Goal: Task Accomplishment & Management: Manage account settings

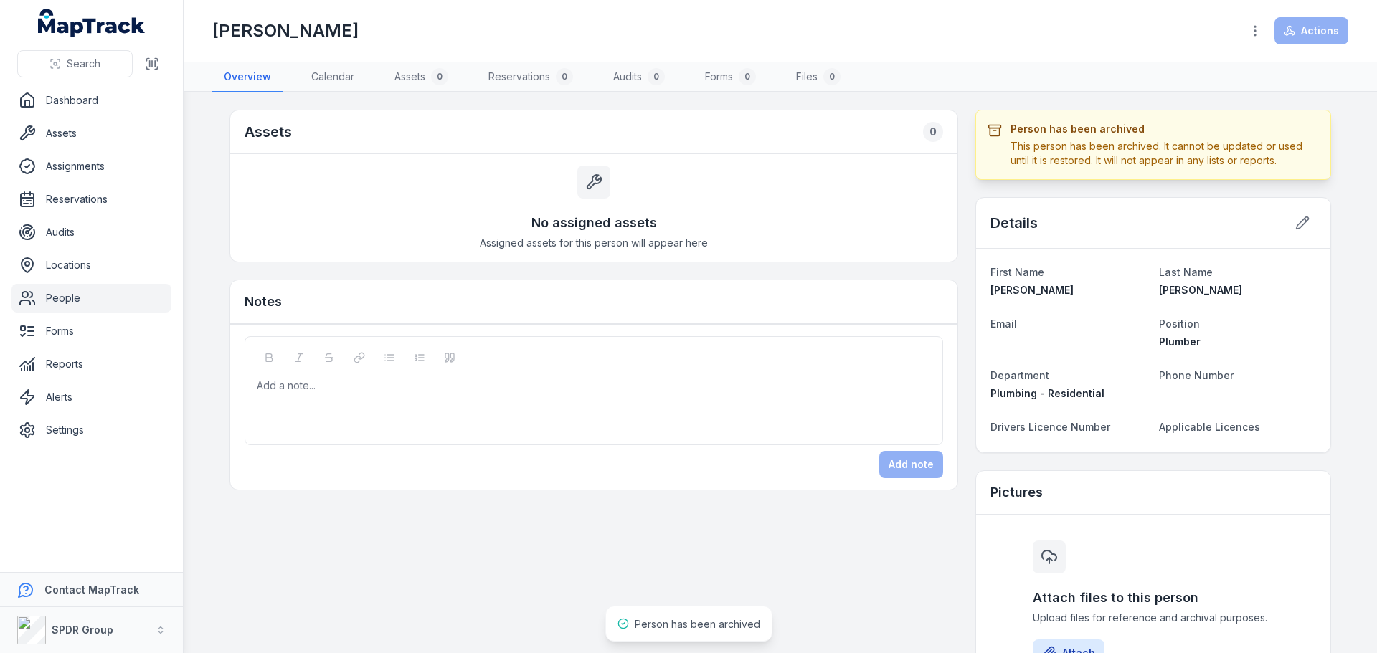
click at [63, 300] on link "People" at bounding box center [91, 298] width 160 height 29
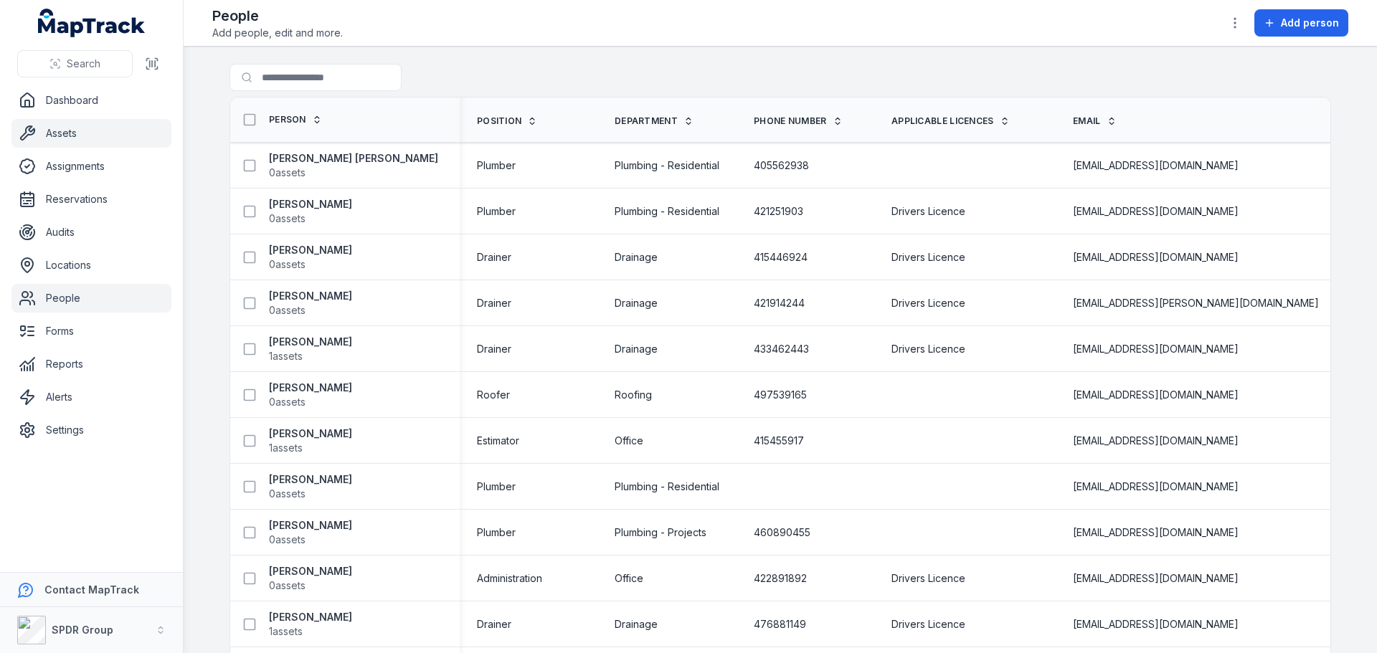
click at [63, 139] on link "Assets" at bounding box center [91, 133] width 160 height 29
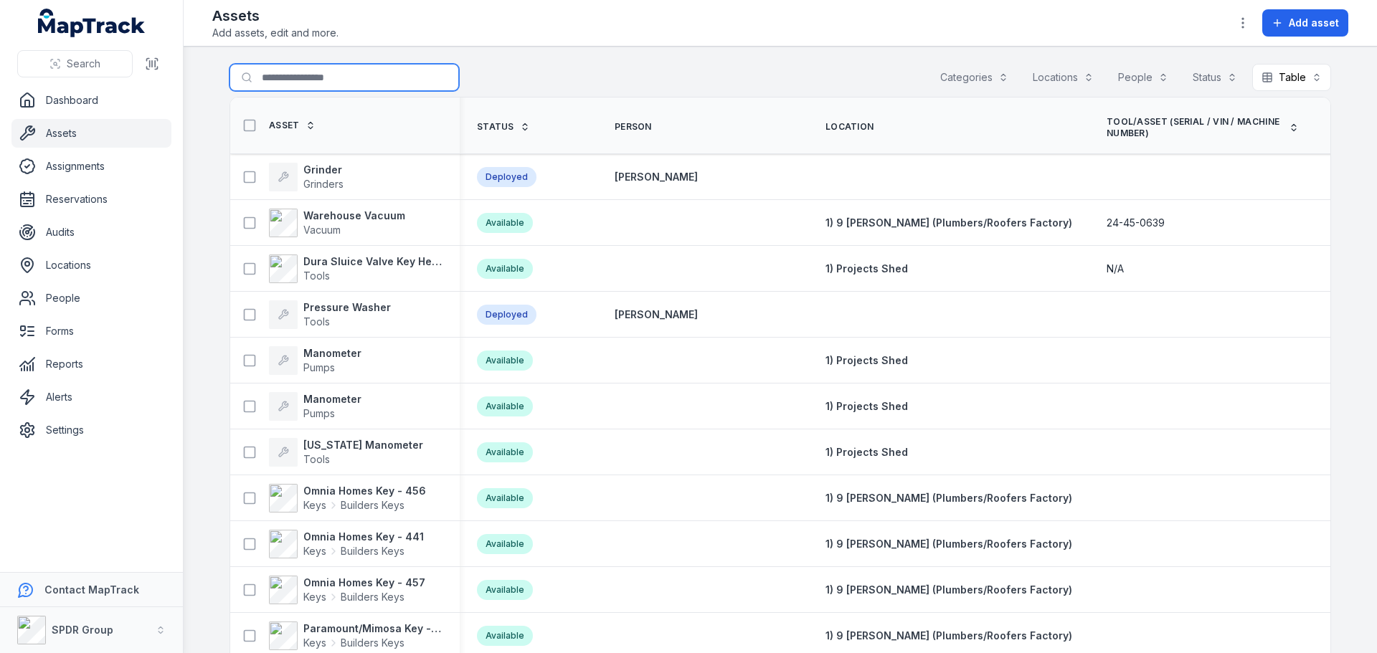
click at [286, 75] on input "Search for assets" at bounding box center [343, 77] width 229 height 27
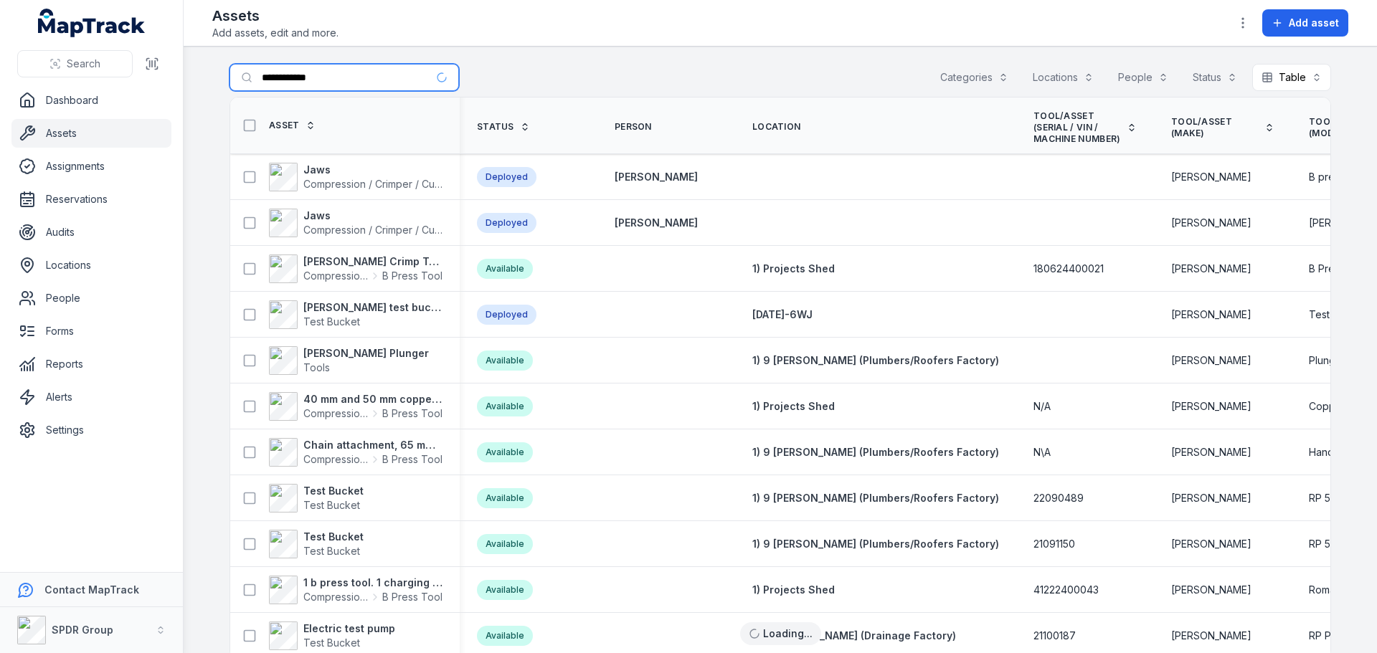
type input "**********"
click at [336, 262] on strong "[PERSON_NAME] Crimp Tool" at bounding box center [372, 262] width 139 height 14
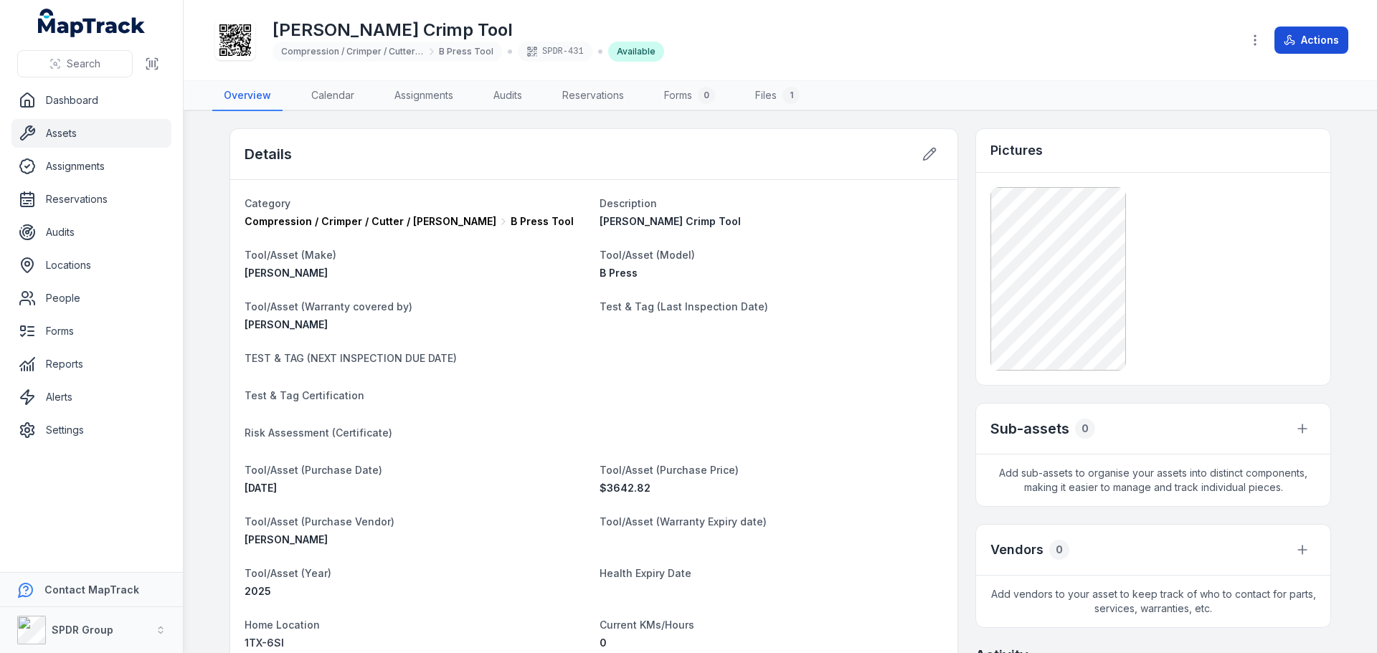
click at [1297, 36] on button "Actions" at bounding box center [1311, 40] width 74 height 27
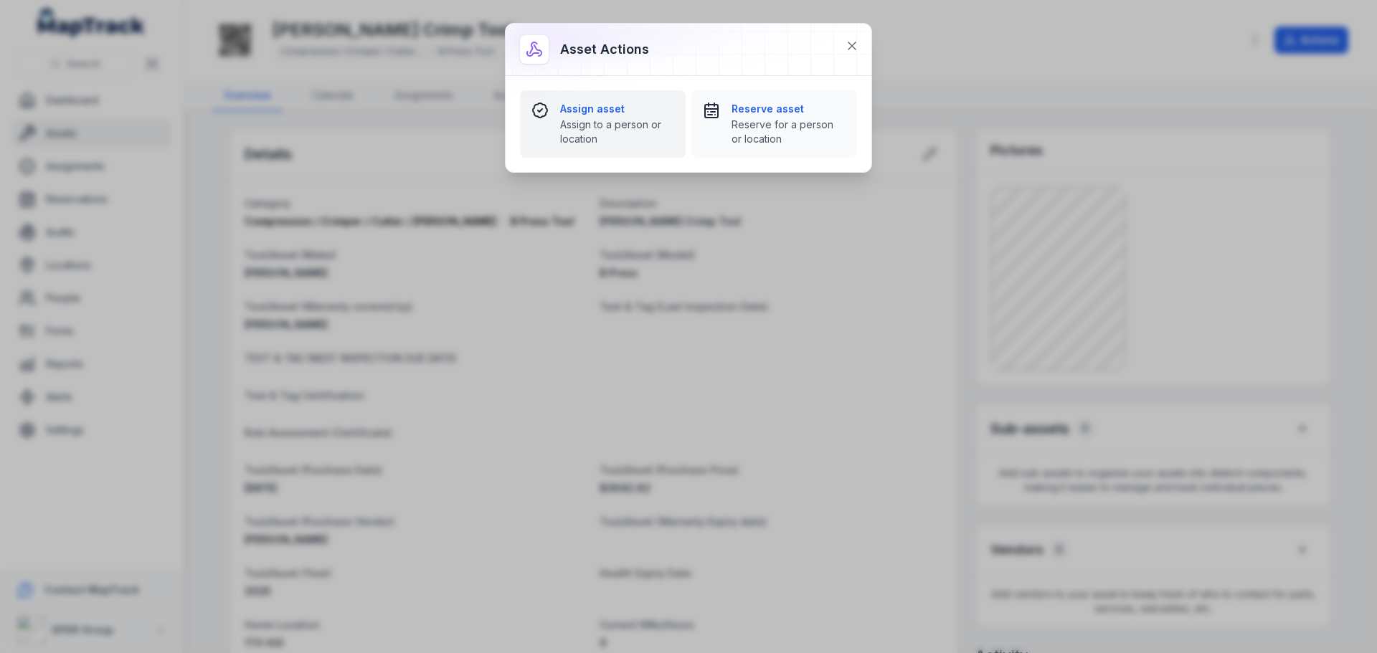
click at [599, 109] on strong "Assign asset" at bounding box center [617, 109] width 114 height 14
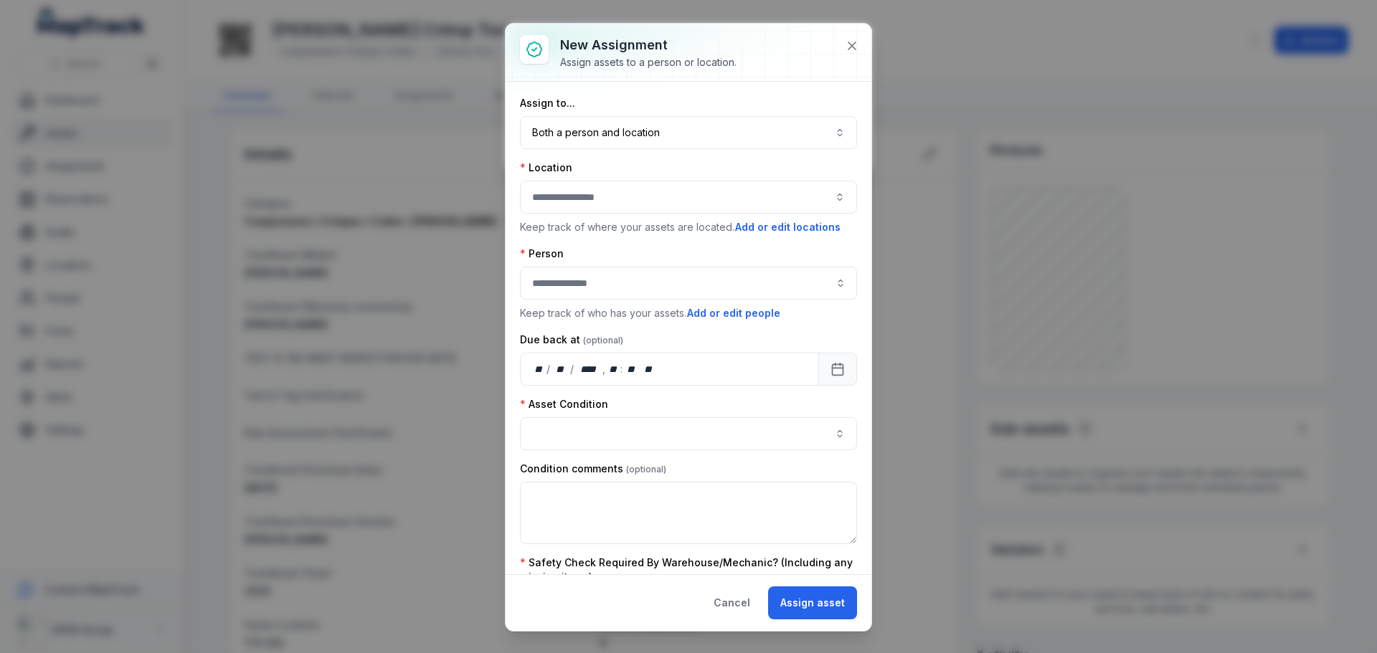
click at [586, 149] on div "Assign to... Both a person and location **** Location Keep track of where your …" at bounding box center [688, 604] width 337 height 1016
click at [575, 130] on button "Both a person and location ****" at bounding box center [688, 132] width 337 height 33
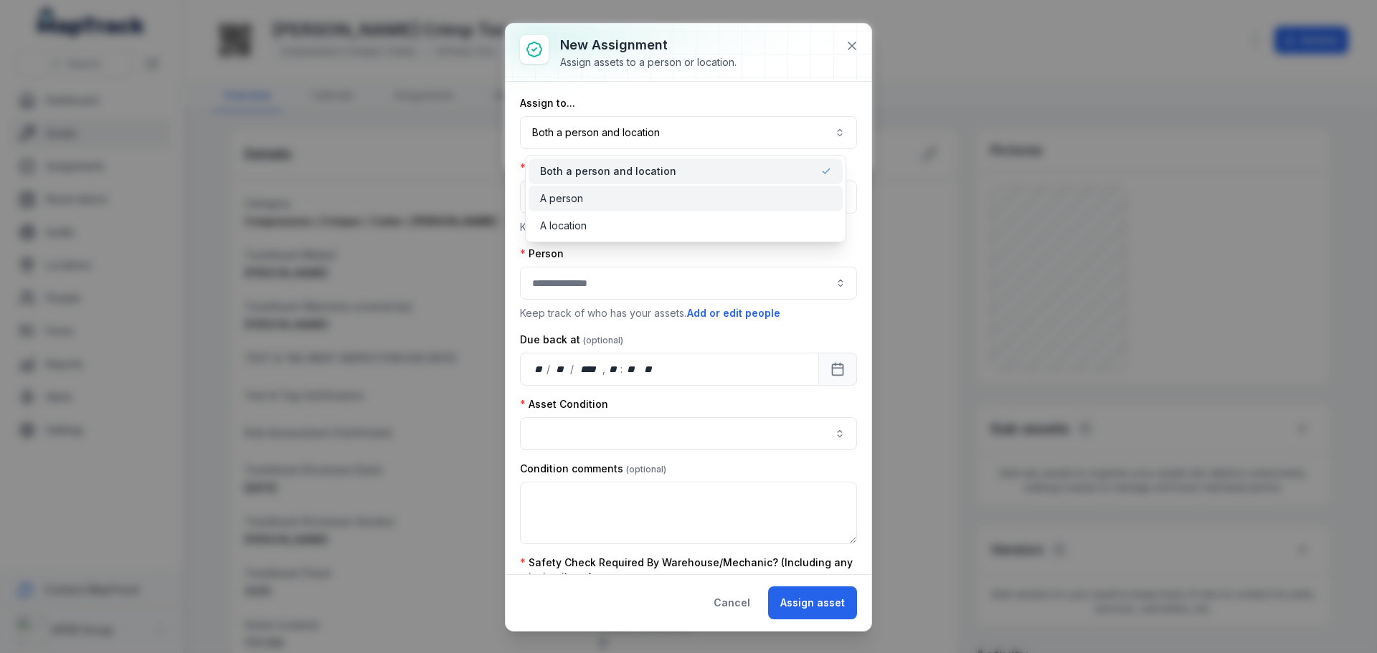
click at [569, 196] on span "A person" at bounding box center [561, 198] width 43 height 14
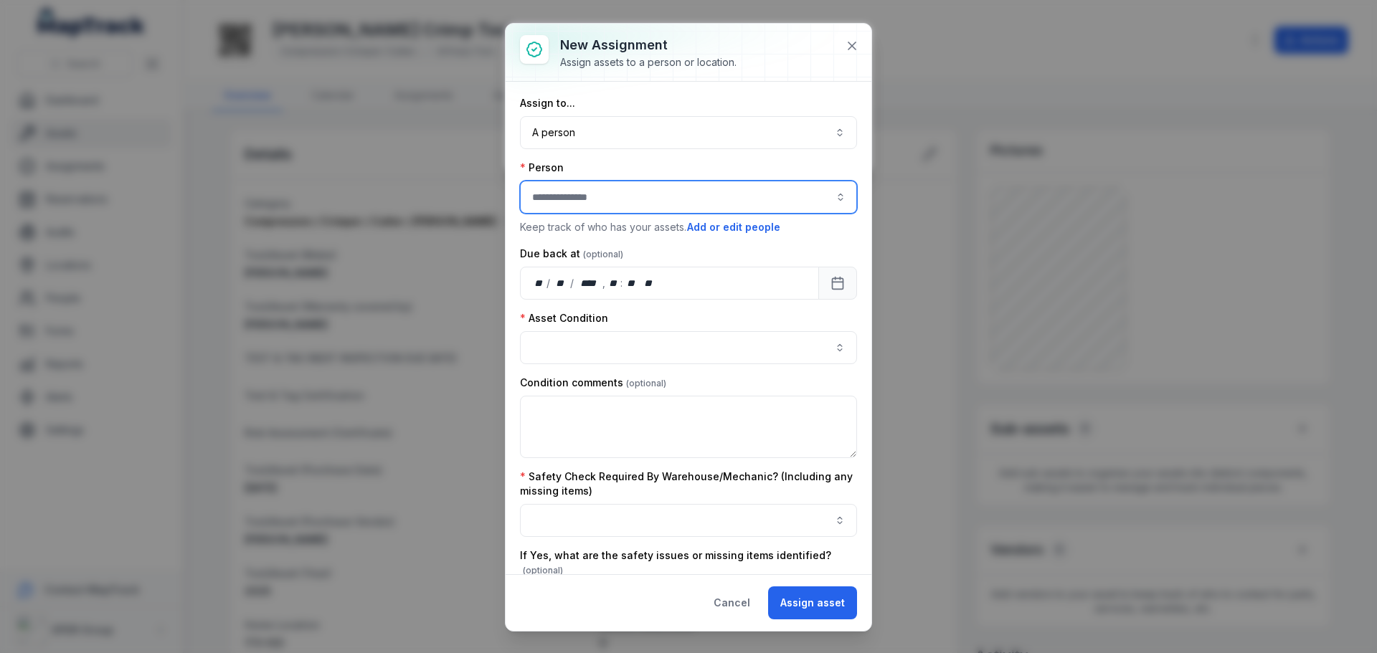
click at [569, 196] on input "assignment-add:person-label" at bounding box center [688, 197] width 337 height 33
click at [584, 234] on span "[PERSON_NAME]" at bounding box center [575, 236] width 80 height 14
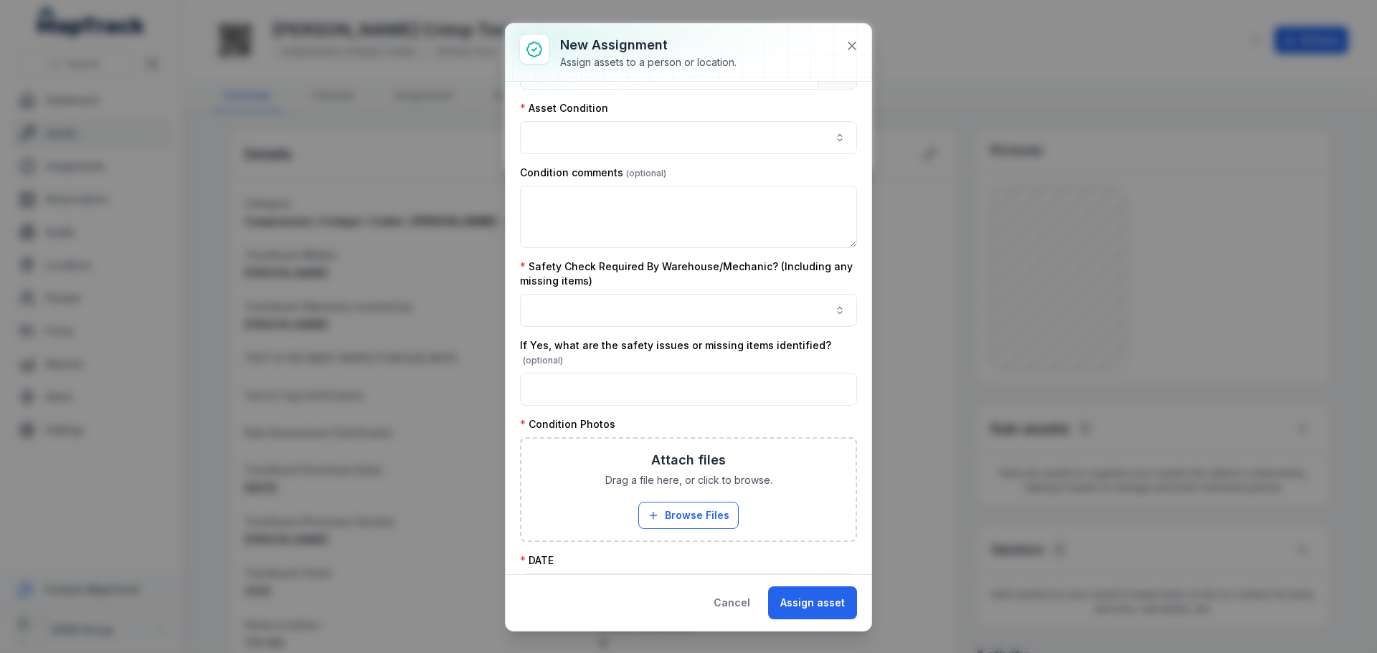
scroll to position [215, 0]
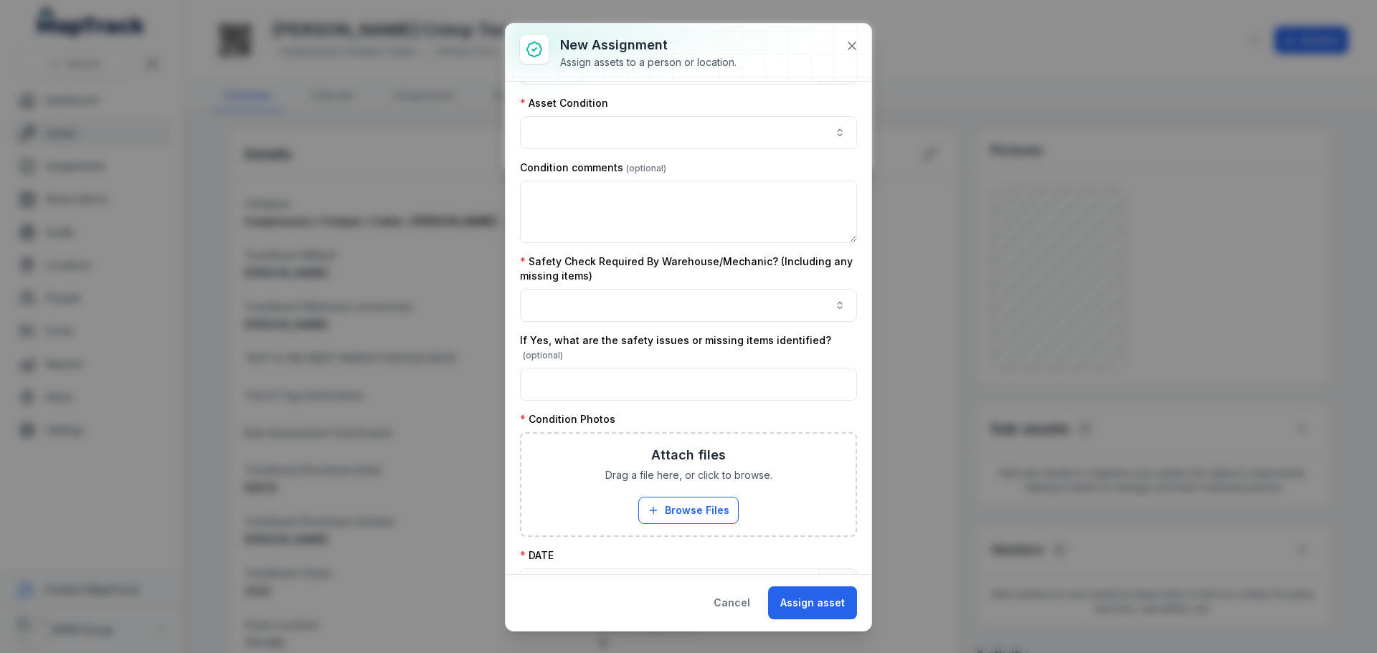
type input "**********"
click at [564, 138] on button "button" at bounding box center [688, 132] width 337 height 33
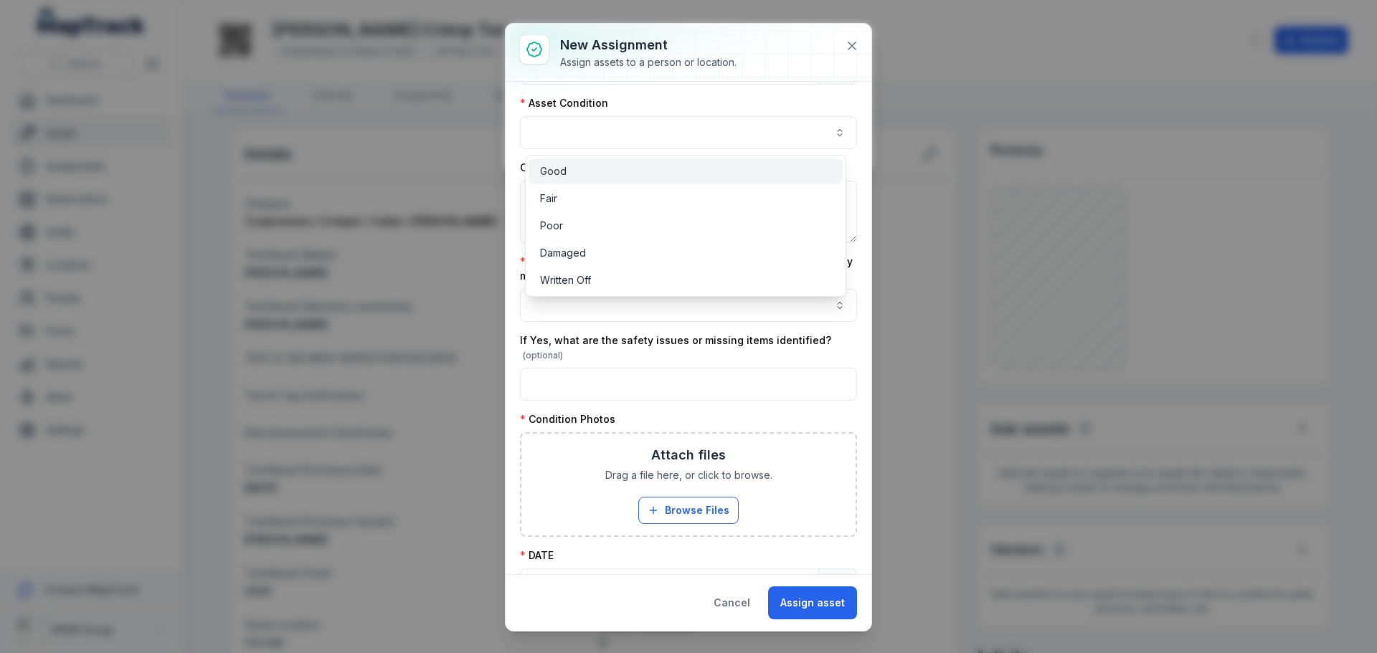
click at [565, 173] on span "Good" at bounding box center [553, 171] width 27 height 14
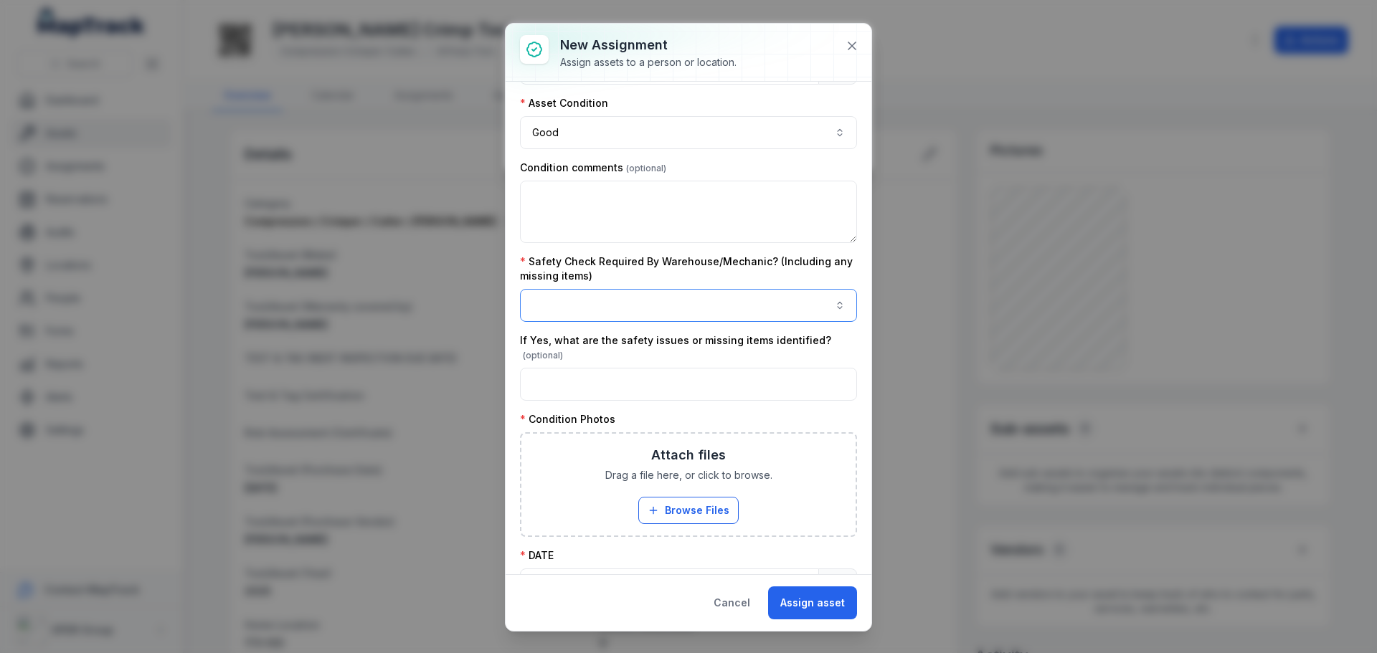
click at [560, 295] on button "button" at bounding box center [688, 305] width 337 height 33
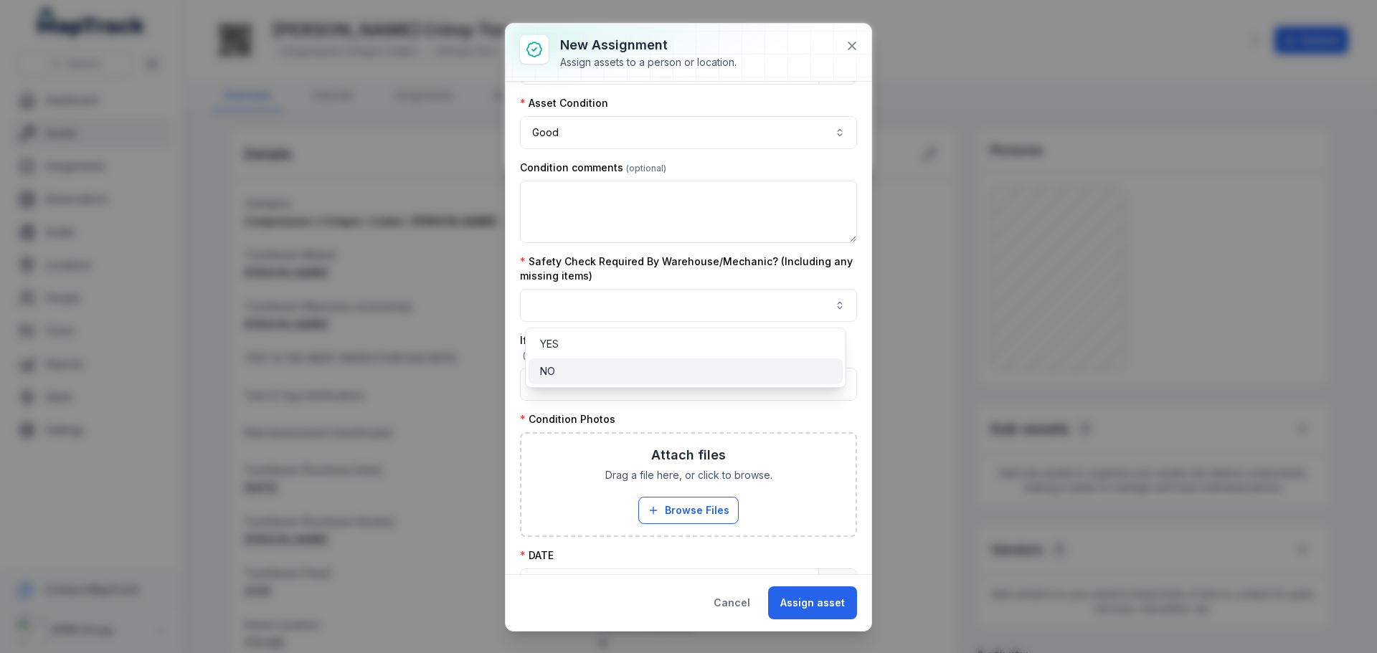
click at [571, 367] on div "NO" at bounding box center [685, 371] width 291 height 14
click at [687, 429] on div "**********" at bounding box center [688, 346] width 337 height 930
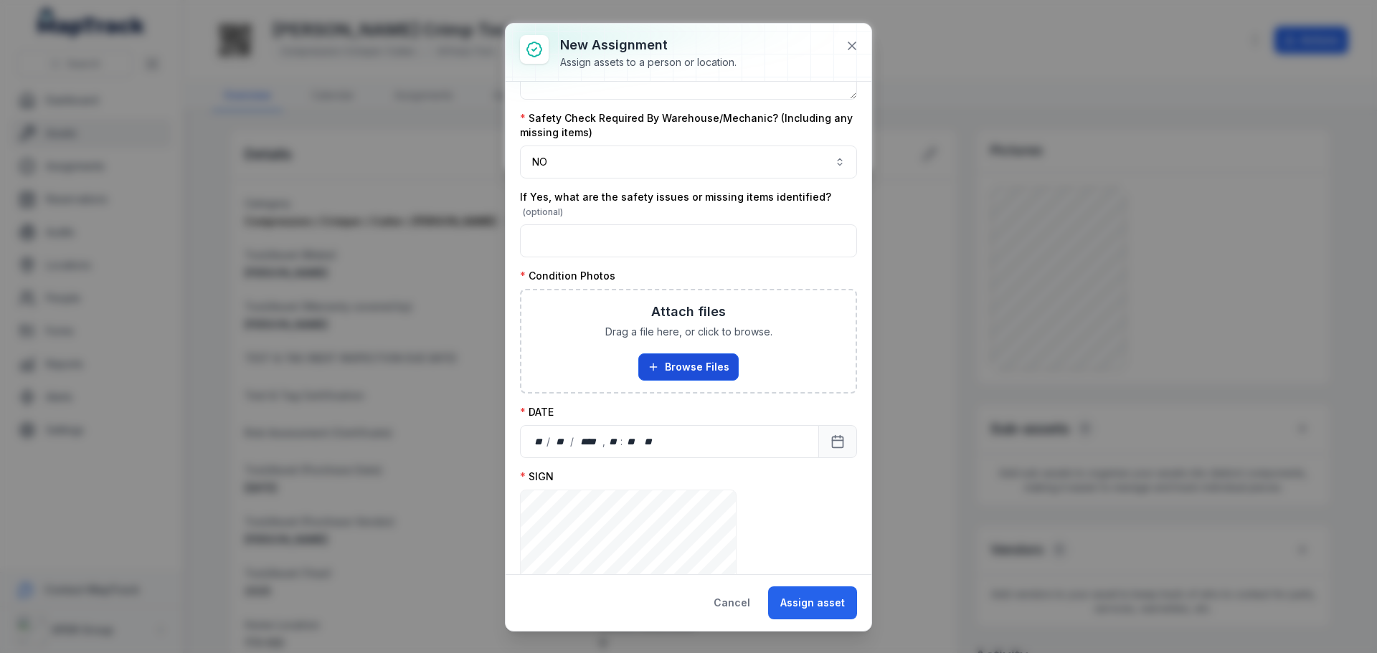
click at [657, 374] on button "Browse Files" at bounding box center [688, 366] width 100 height 27
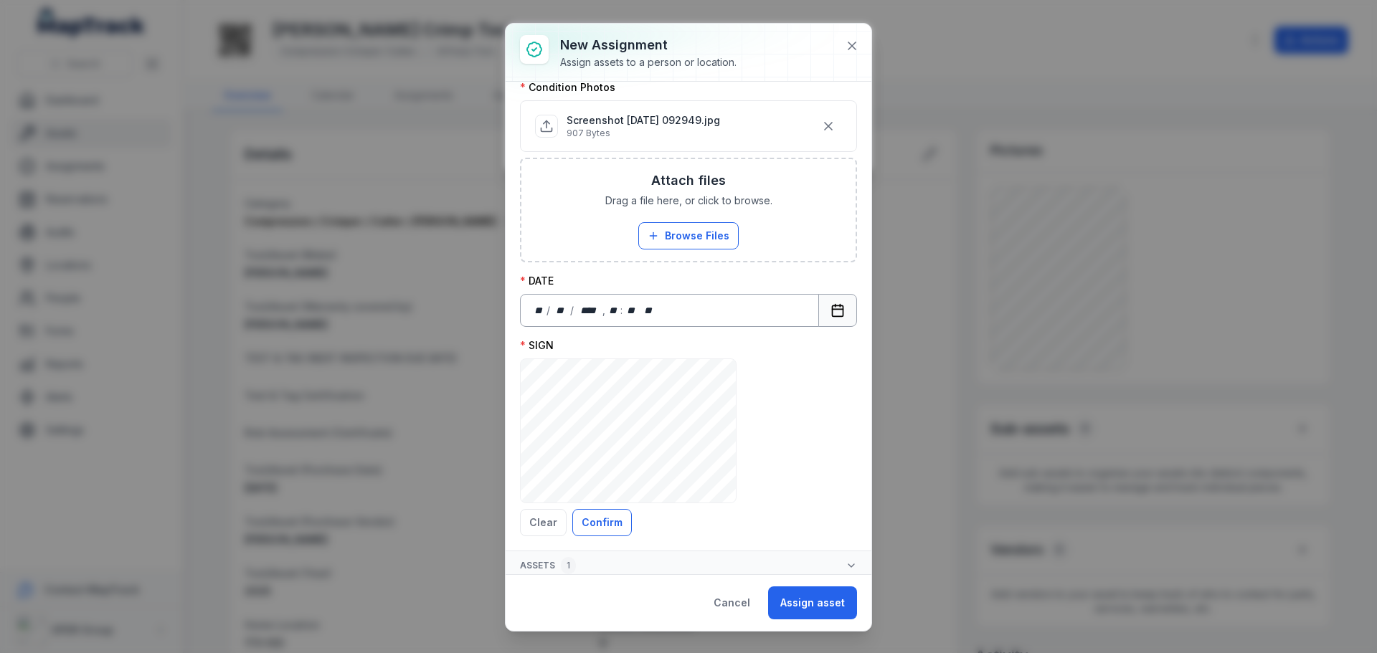
scroll to position [553, 0]
click at [818, 313] on button "Calendar" at bounding box center [837, 304] width 39 height 33
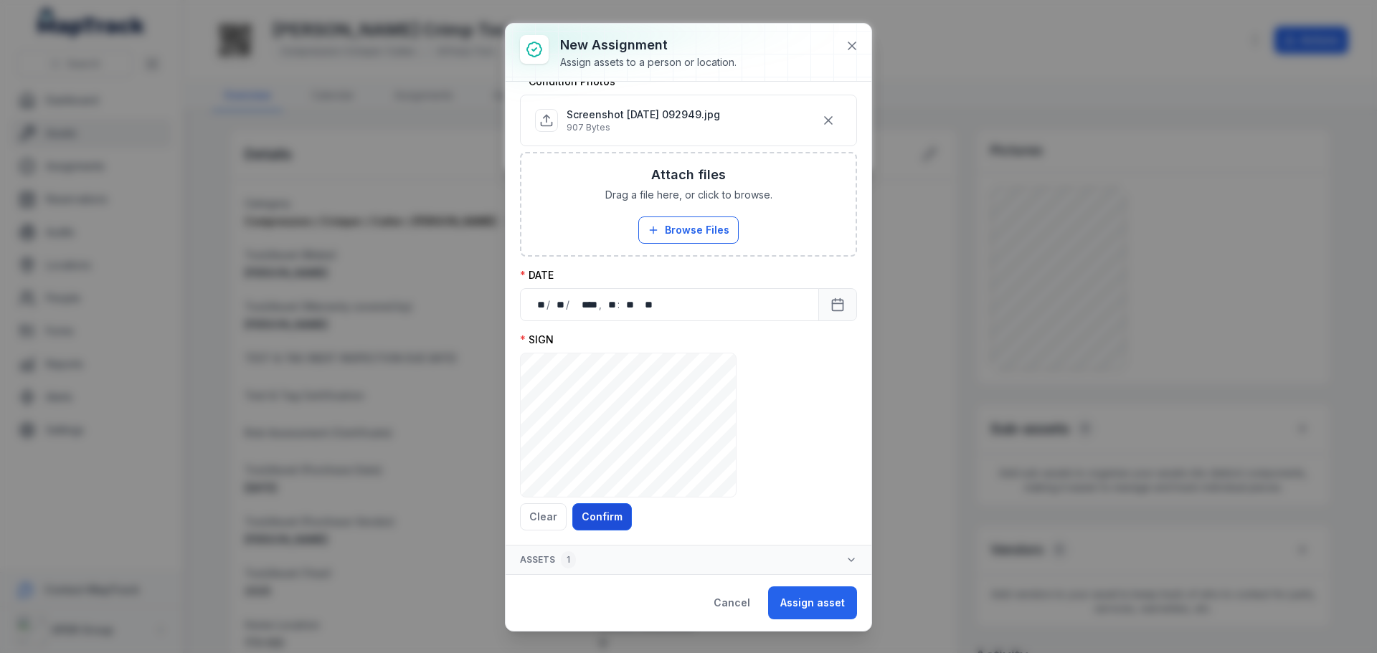
click at [594, 511] on button "Confirm" at bounding box center [602, 516] width 60 height 27
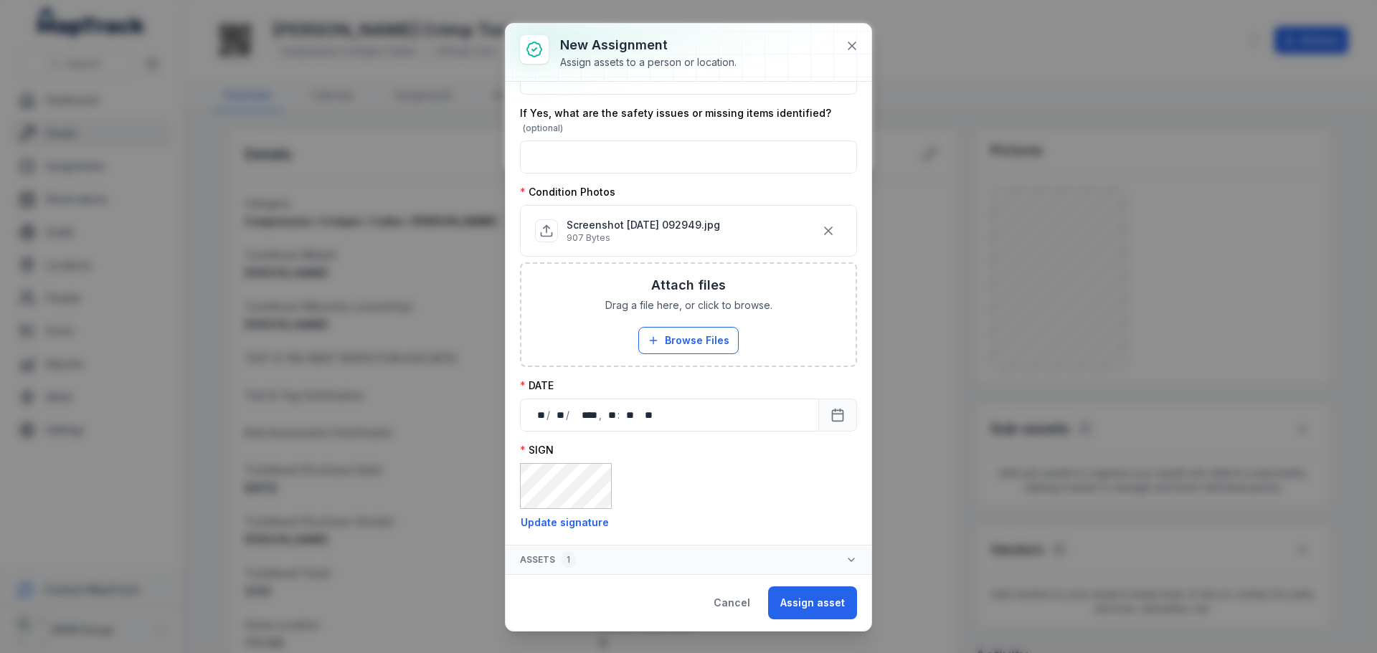
scroll to position [442, 0]
click at [794, 592] on button "Assign asset" at bounding box center [812, 603] width 89 height 33
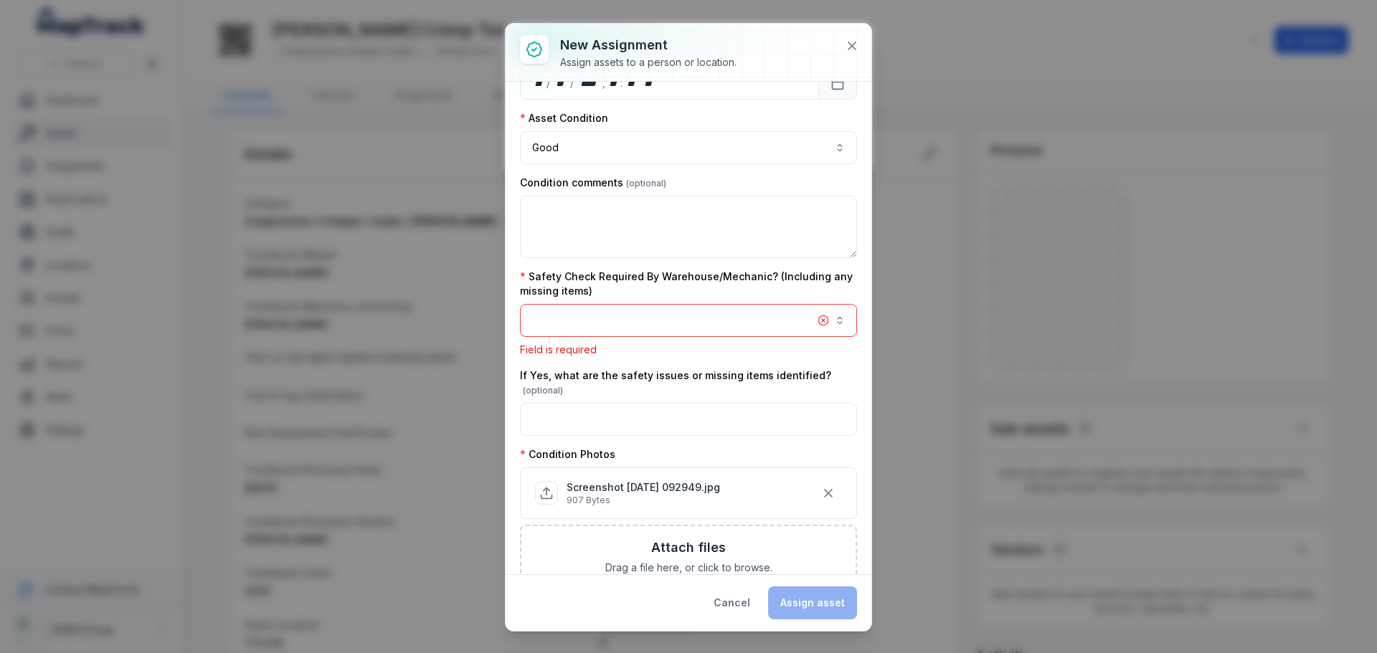
scroll to position [186, 0]
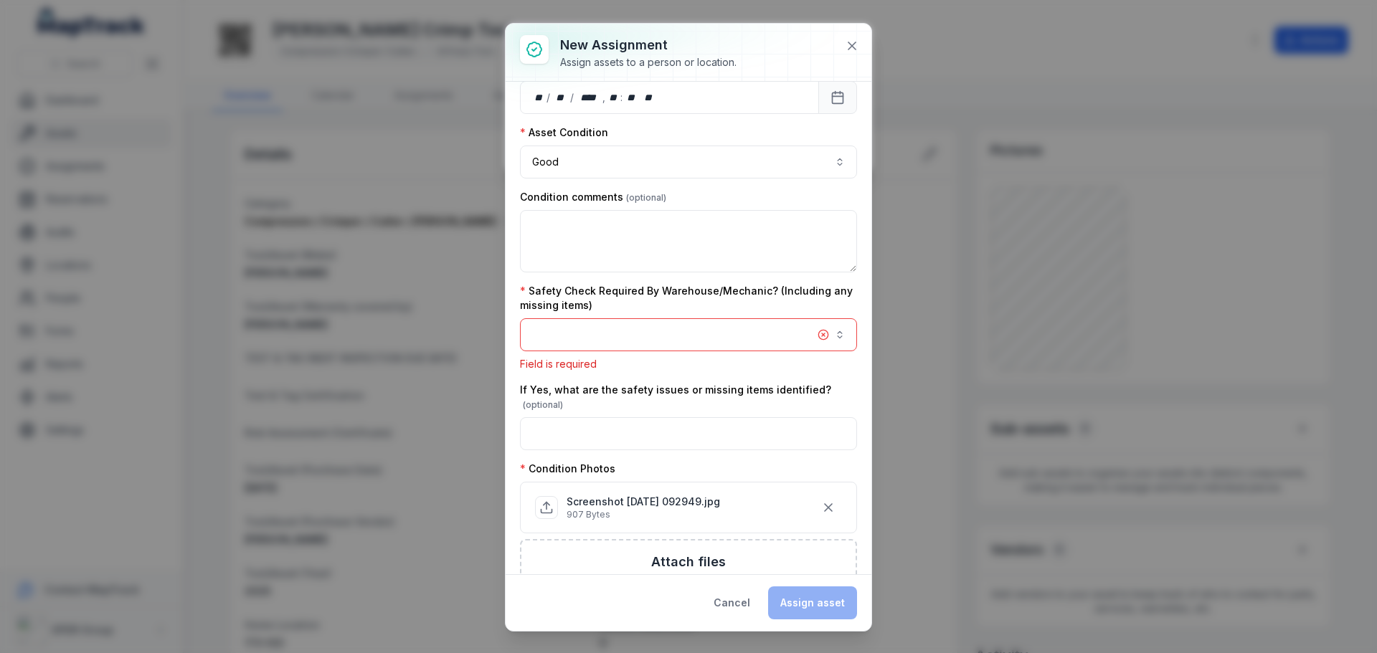
click at [640, 322] on button "button" at bounding box center [688, 334] width 337 height 33
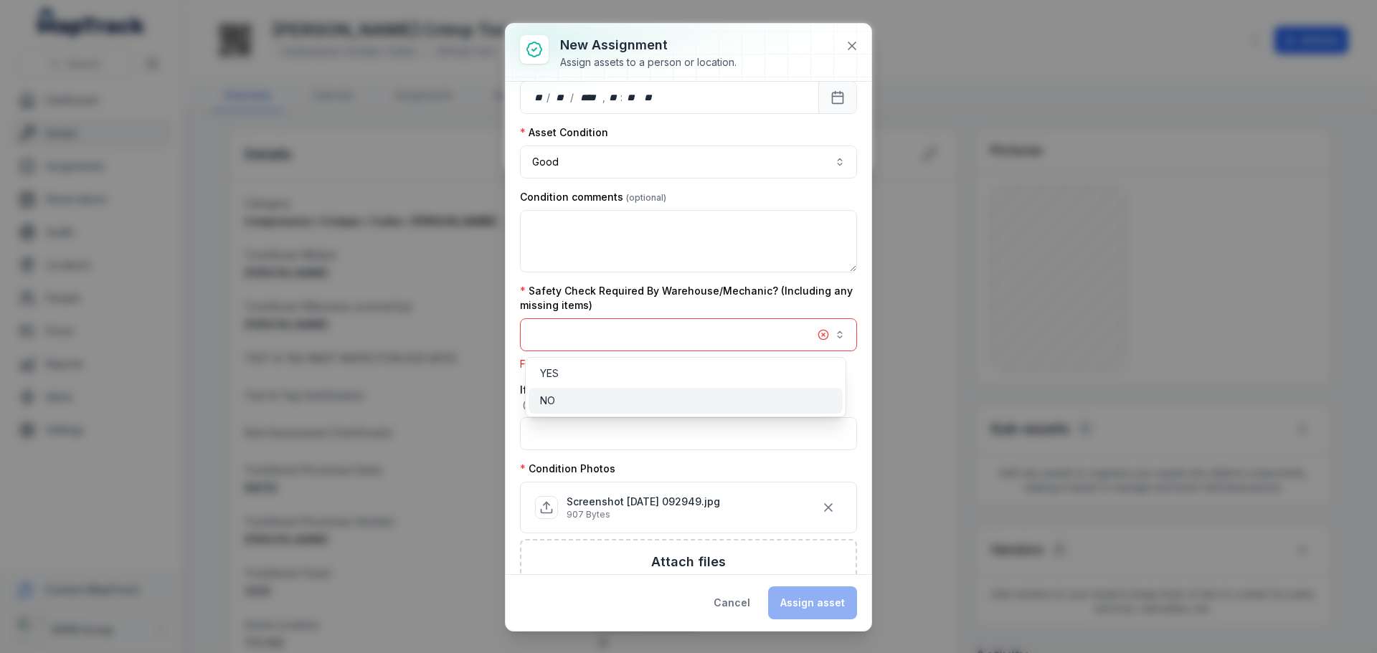
click at [612, 406] on div "NO" at bounding box center [685, 401] width 291 height 14
click at [761, 404] on div "NO" at bounding box center [685, 401] width 291 height 14
click at [842, 617] on div "**********" at bounding box center [688, 327] width 366 height 607
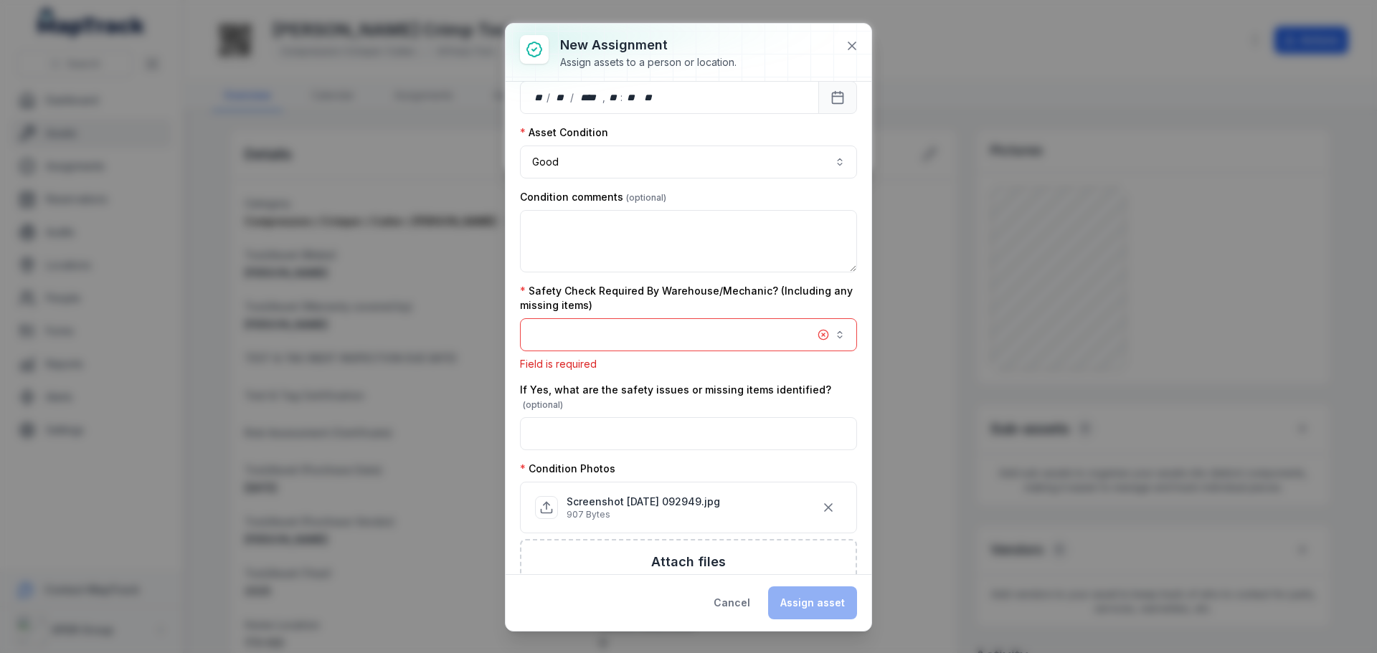
click at [775, 343] on button "button" at bounding box center [688, 334] width 337 height 33
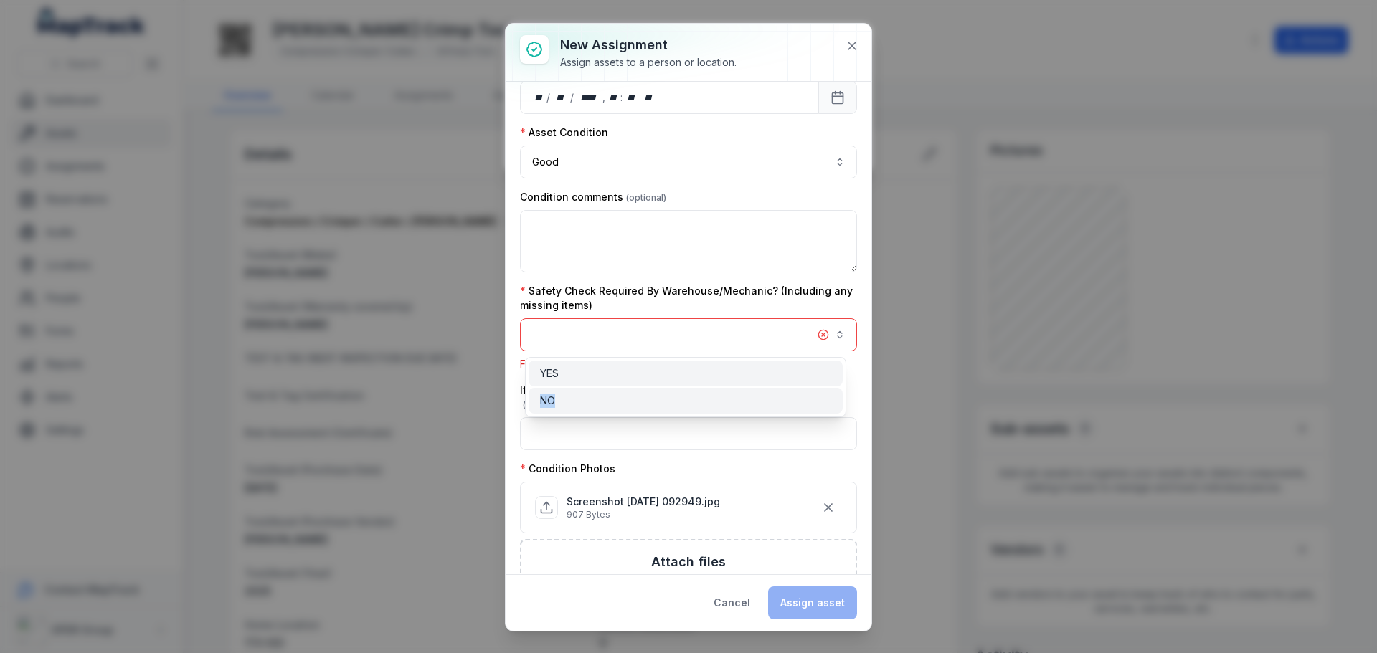
click at [752, 389] on div "YES NO" at bounding box center [685, 387] width 321 height 60
click at [752, 389] on div "NO" at bounding box center [685, 401] width 314 height 26
click at [752, 394] on div "NO" at bounding box center [685, 401] width 291 height 14
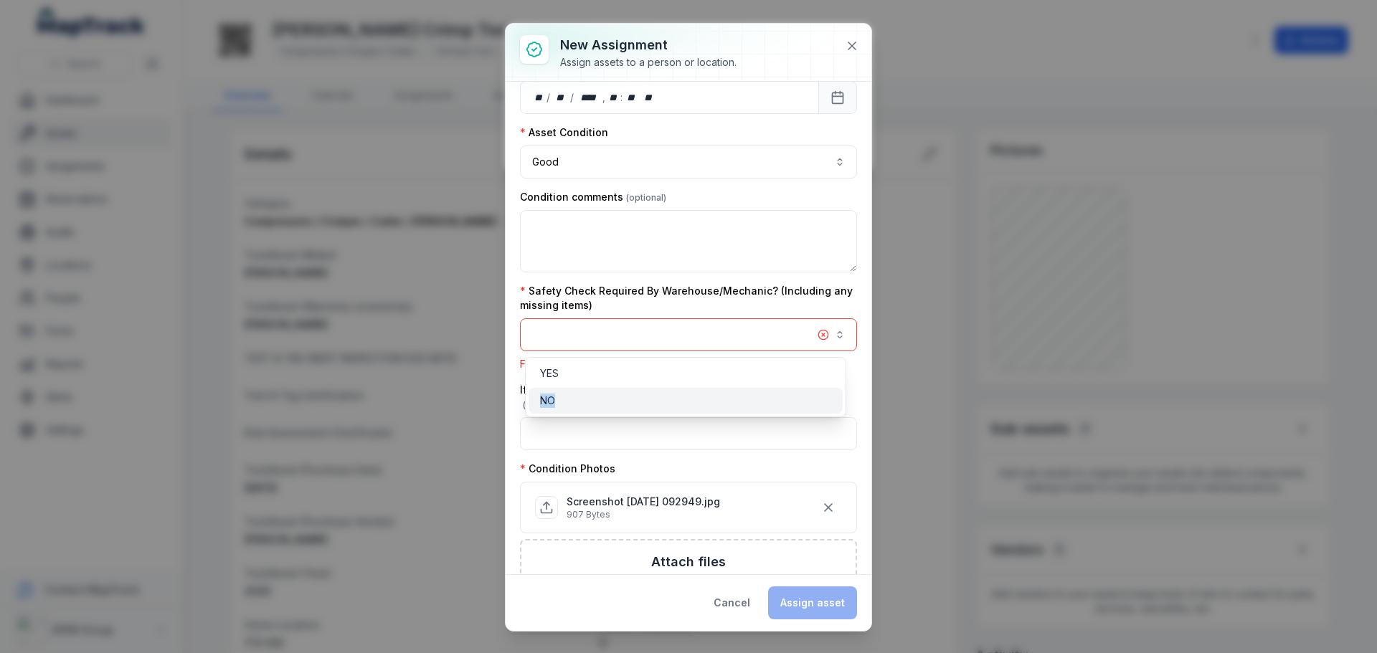
click at [797, 403] on div "NO" at bounding box center [685, 401] width 291 height 14
click at [839, 397] on div "NO" at bounding box center [685, 401] width 314 height 26
click at [830, 401] on div "NO" at bounding box center [685, 401] width 291 height 14
click at [827, 405] on div "NO" at bounding box center [685, 401] width 291 height 14
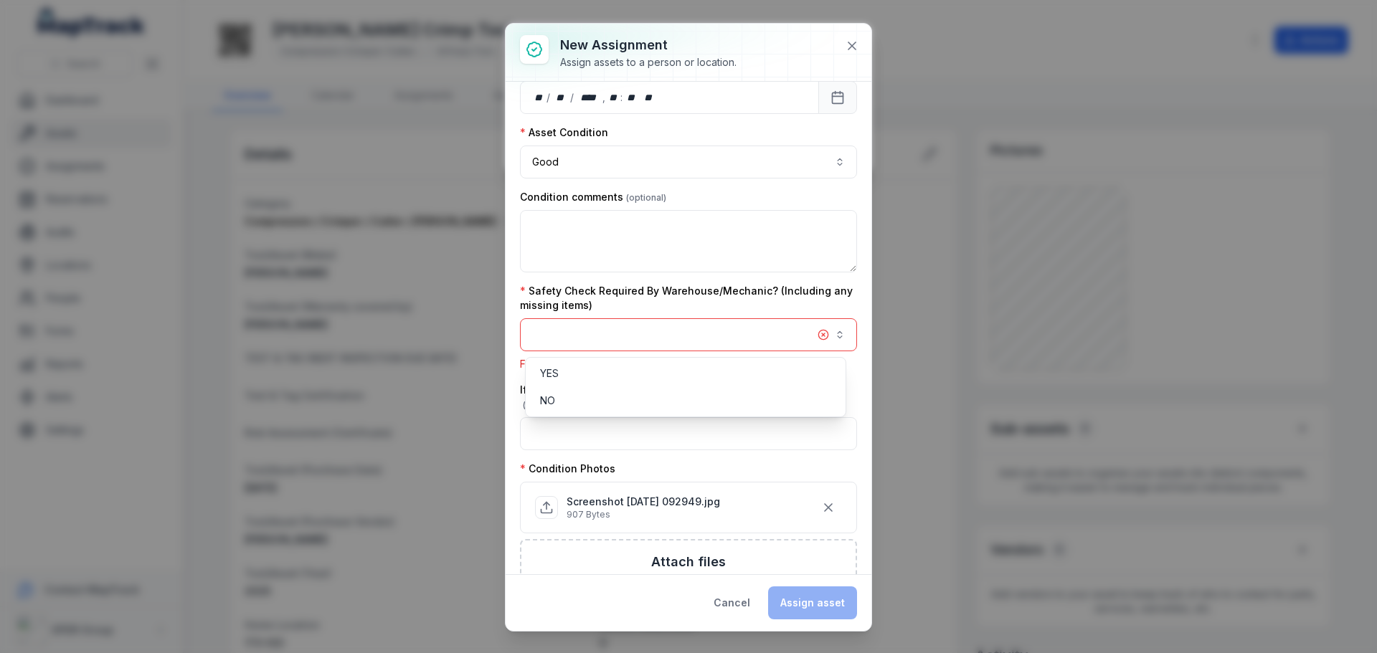
click at [817, 593] on div "**********" at bounding box center [688, 327] width 366 height 607
click at [815, 335] on button "button" at bounding box center [688, 334] width 337 height 33
click at [761, 395] on div "NO" at bounding box center [685, 401] width 291 height 14
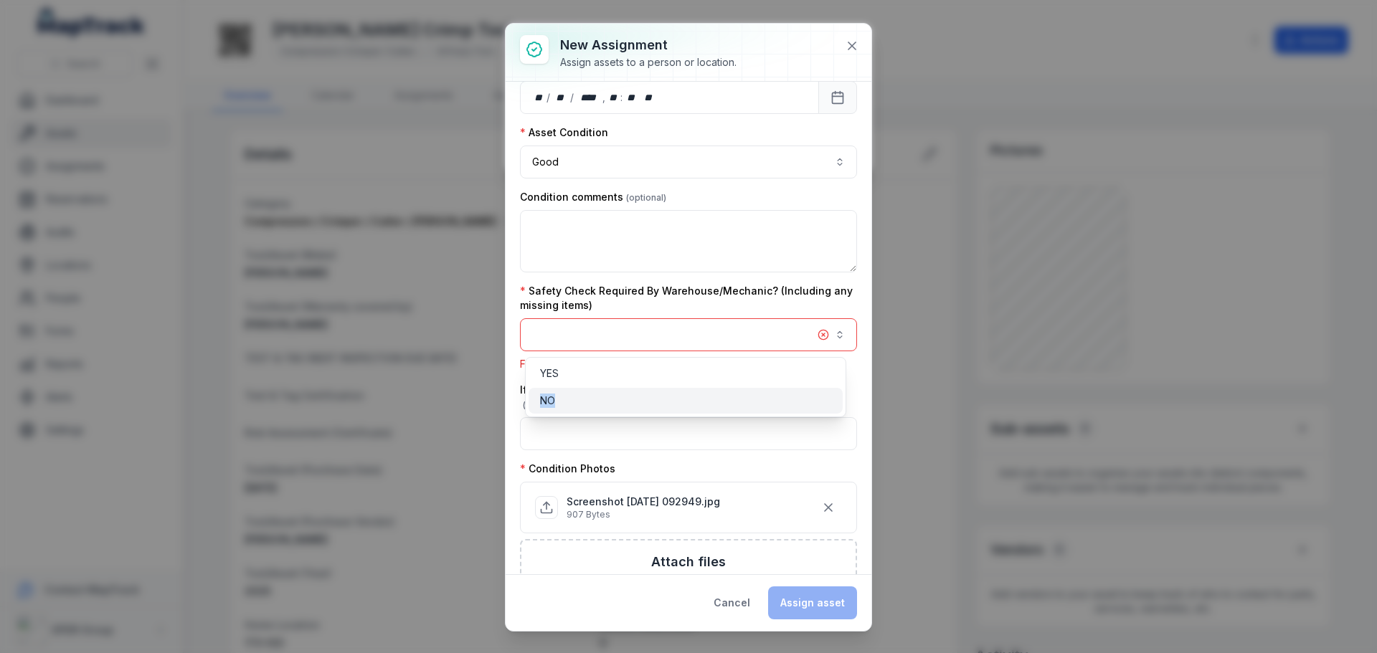
click at [761, 395] on div "NO" at bounding box center [685, 401] width 291 height 14
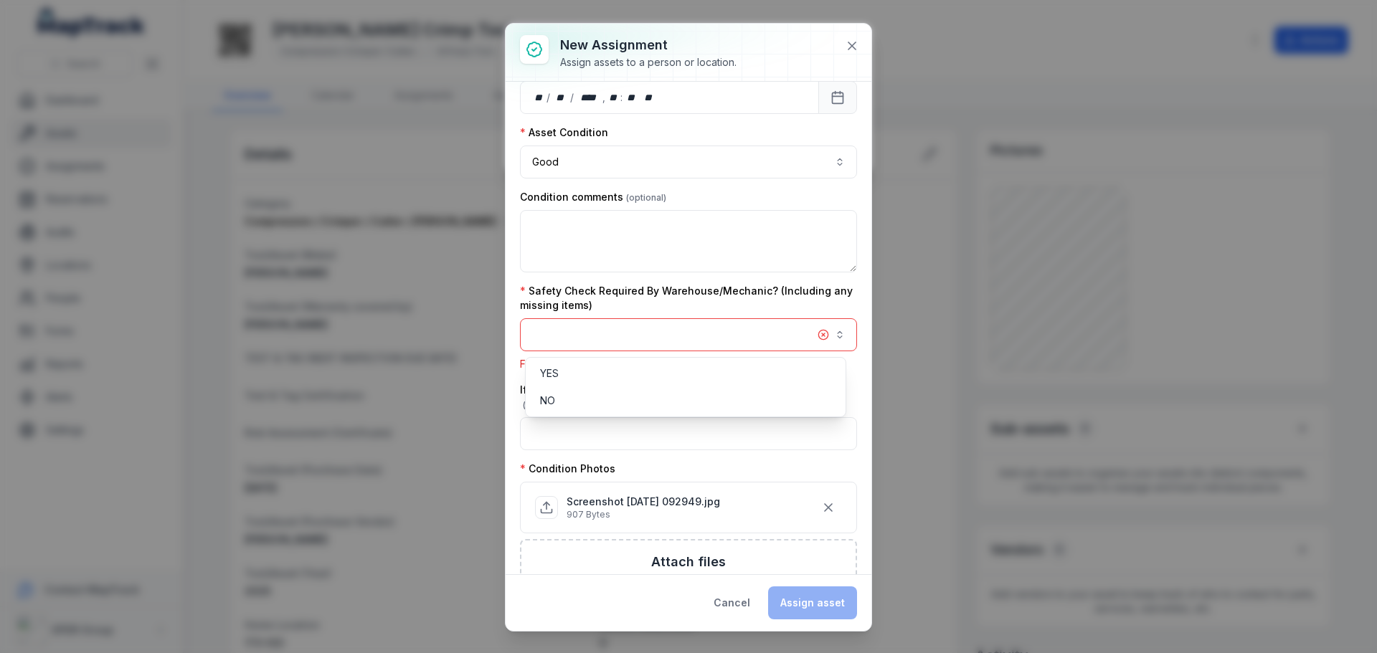
click at [852, 45] on div "**********" at bounding box center [688, 327] width 366 height 607
click at [857, 40] on icon at bounding box center [852, 46] width 14 height 14
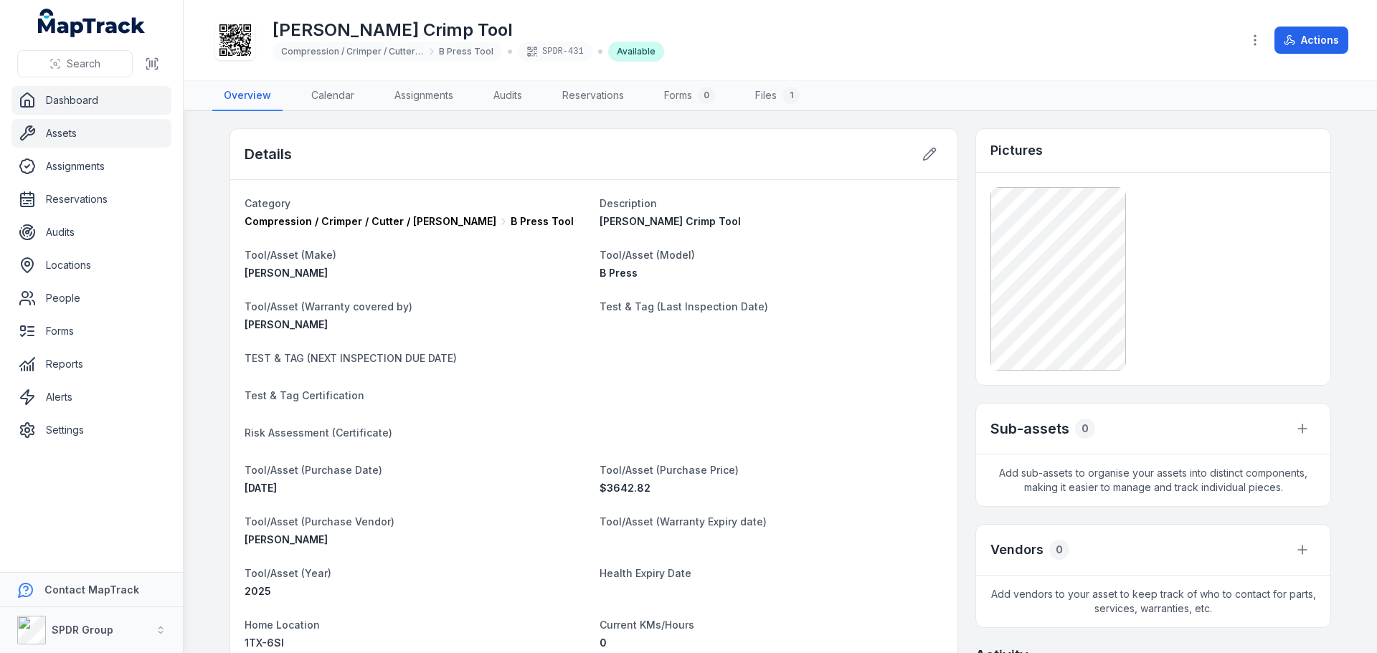
click at [77, 103] on link "Dashboard" at bounding box center [91, 100] width 160 height 29
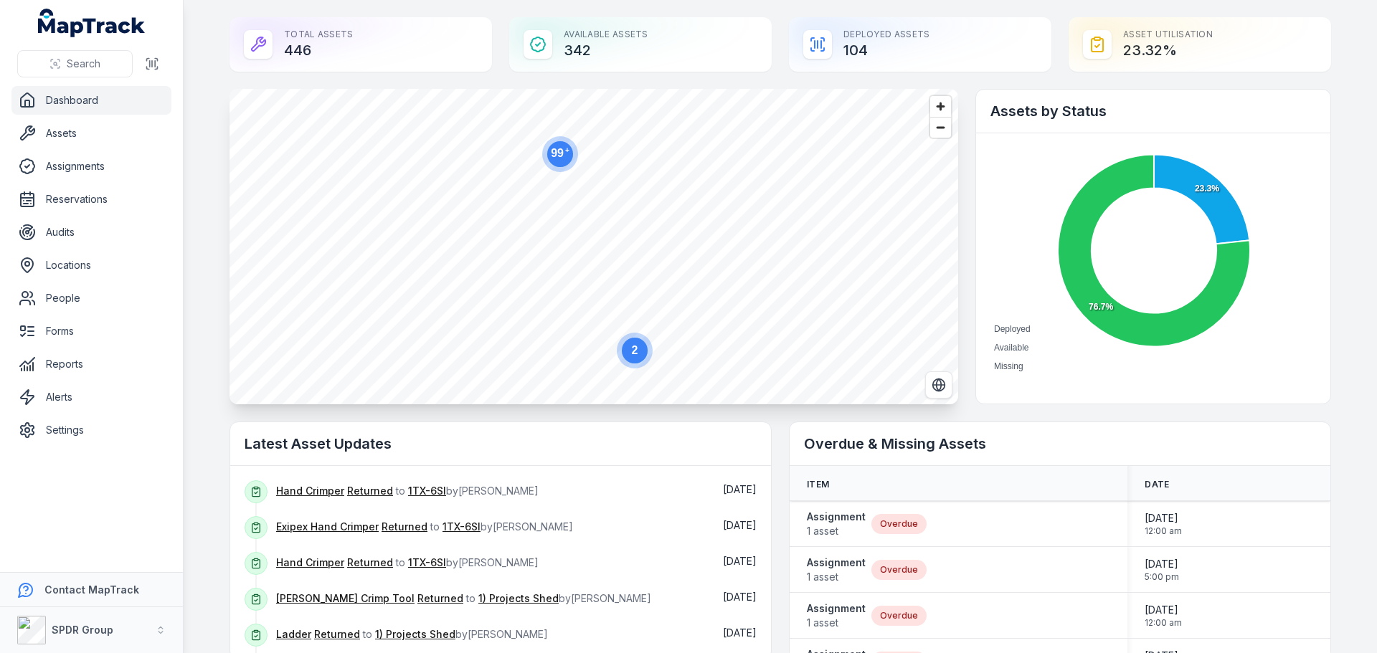
click at [74, 30] on icon "MapTrack" at bounding box center [101, 27] width 88 height 19
